Goal: Find specific page/section: Find specific page/section

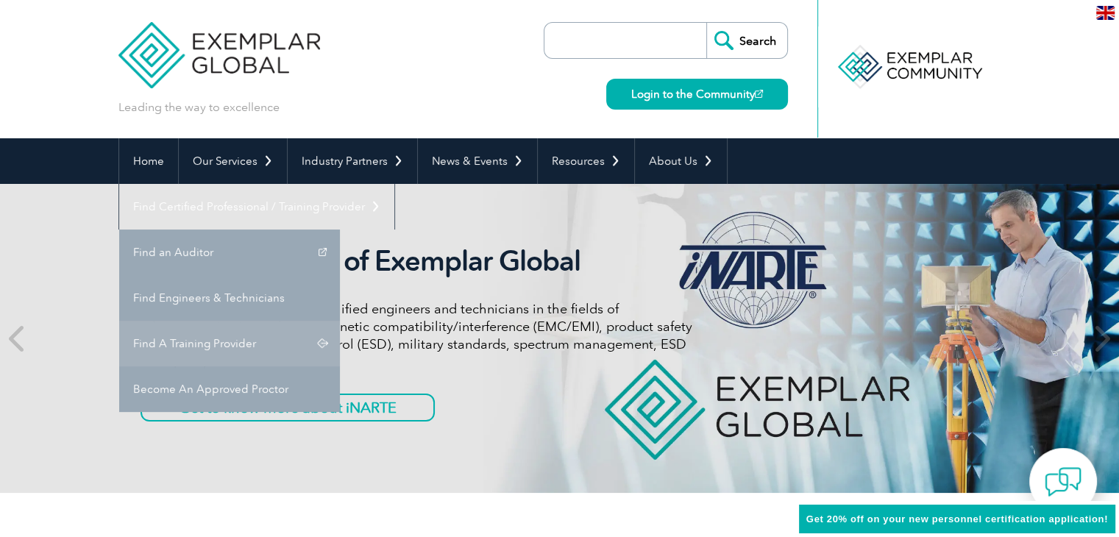
click at [340, 321] on link "Find A Training Provider" at bounding box center [229, 344] width 221 height 46
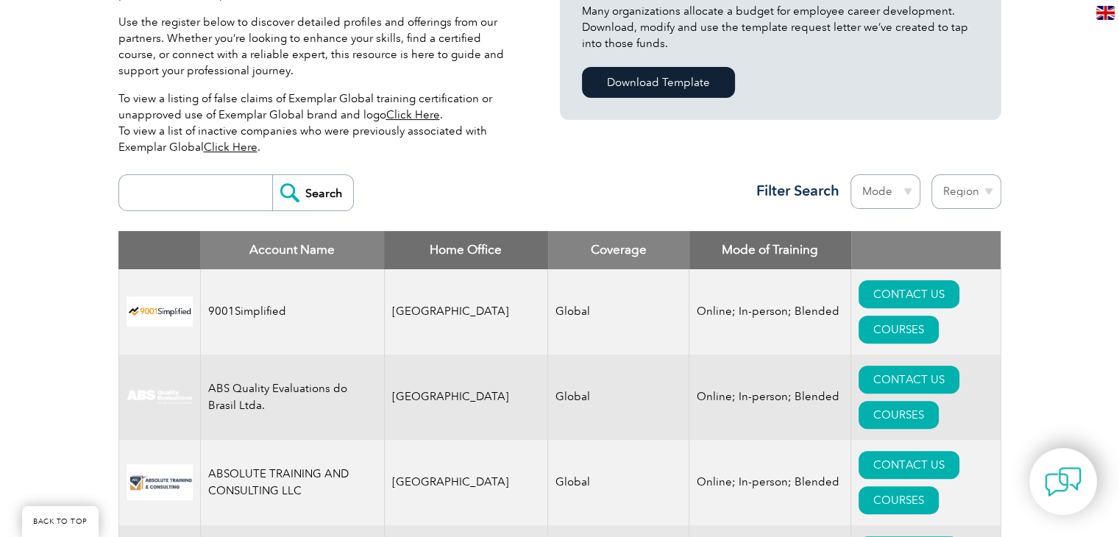
scroll to position [441, 0]
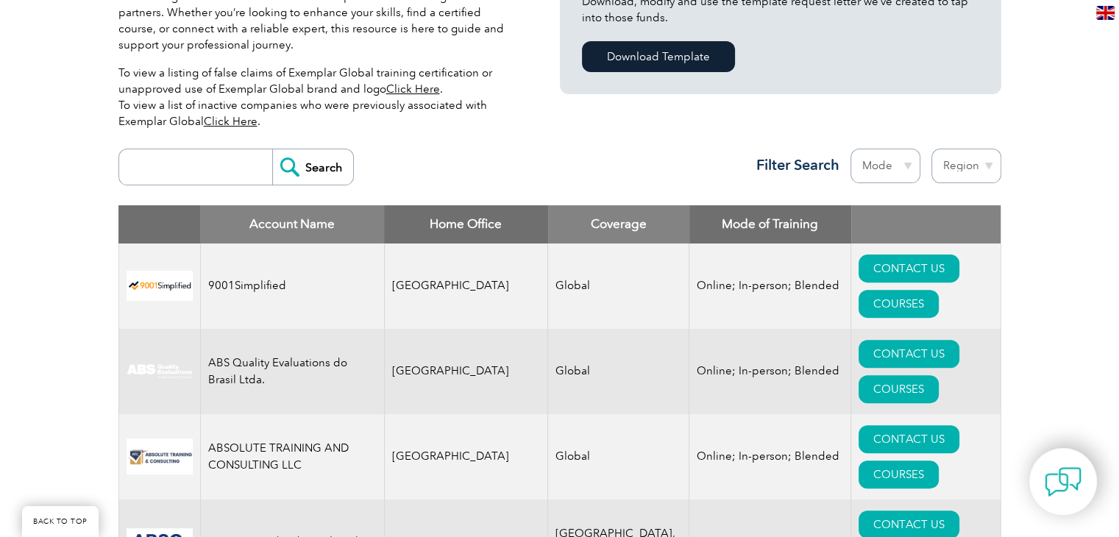
click at [185, 155] on input "search" at bounding box center [200, 166] width 146 height 35
type input "bluestar"
click at [318, 168] on input "Search" at bounding box center [312, 166] width 81 height 35
click at [314, 171] on input "Search" at bounding box center [312, 166] width 81 height 35
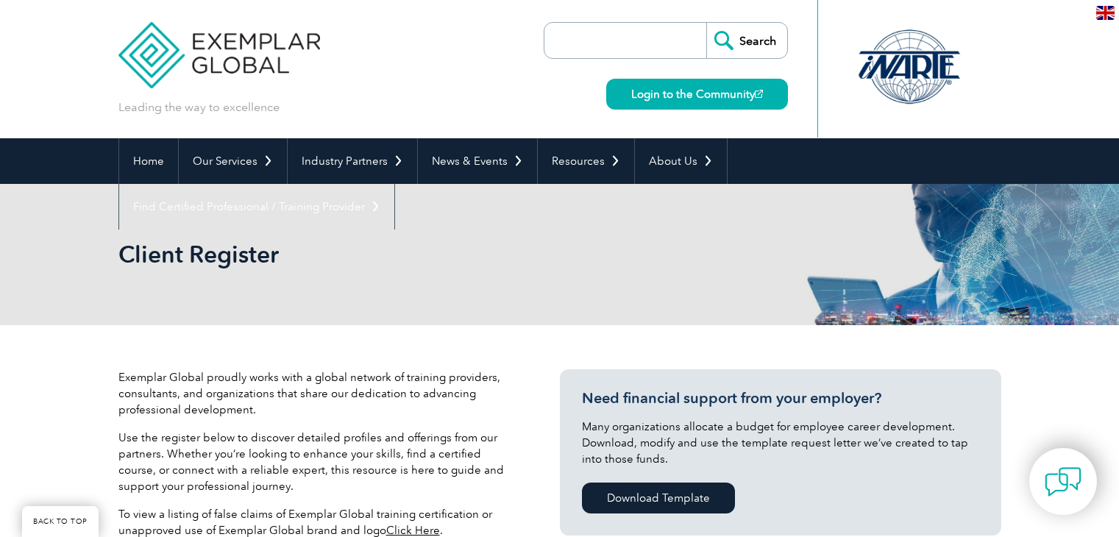
scroll to position [465, 0]
